Goal: Information Seeking & Learning: Understand process/instructions

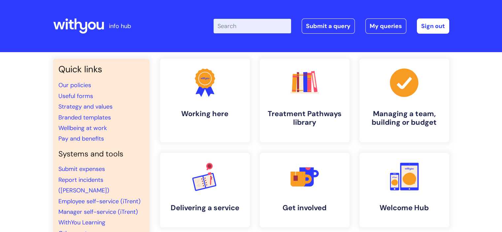
click at [233, 21] on input "Enter your search term here..." at bounding box center [253, 26] width 78 height 15
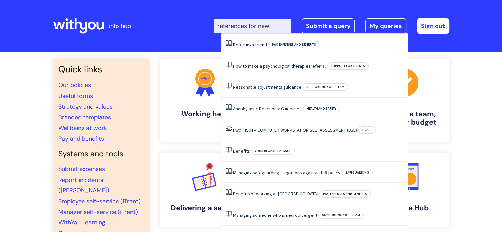
type input "references for new"
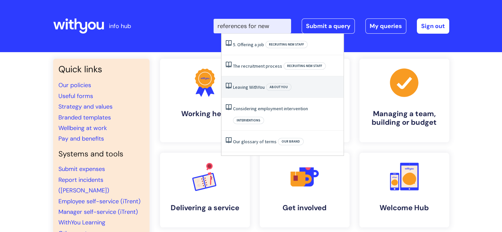
click at [255, 86] on link "Leaving WithYou" at bounding box center [249, 87] width 32 height 6
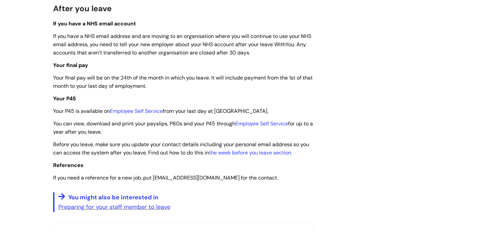
scroll to position [1618, 0]
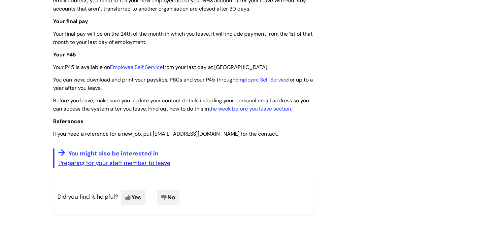
click at [107, 167] on link "Preparing for your staff member to leave" at bounding box center [114, 163] width 112 height 8
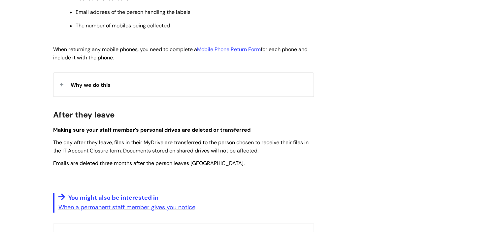
scroll to position [1056, 0]
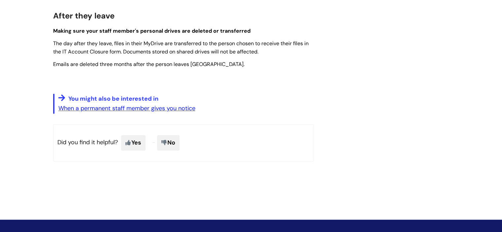
click at [146, 112] on link "When a permanent staff member gives you notice" at bounding box center [126, 108] width 137 height 8
